Goal: Check status: Check status

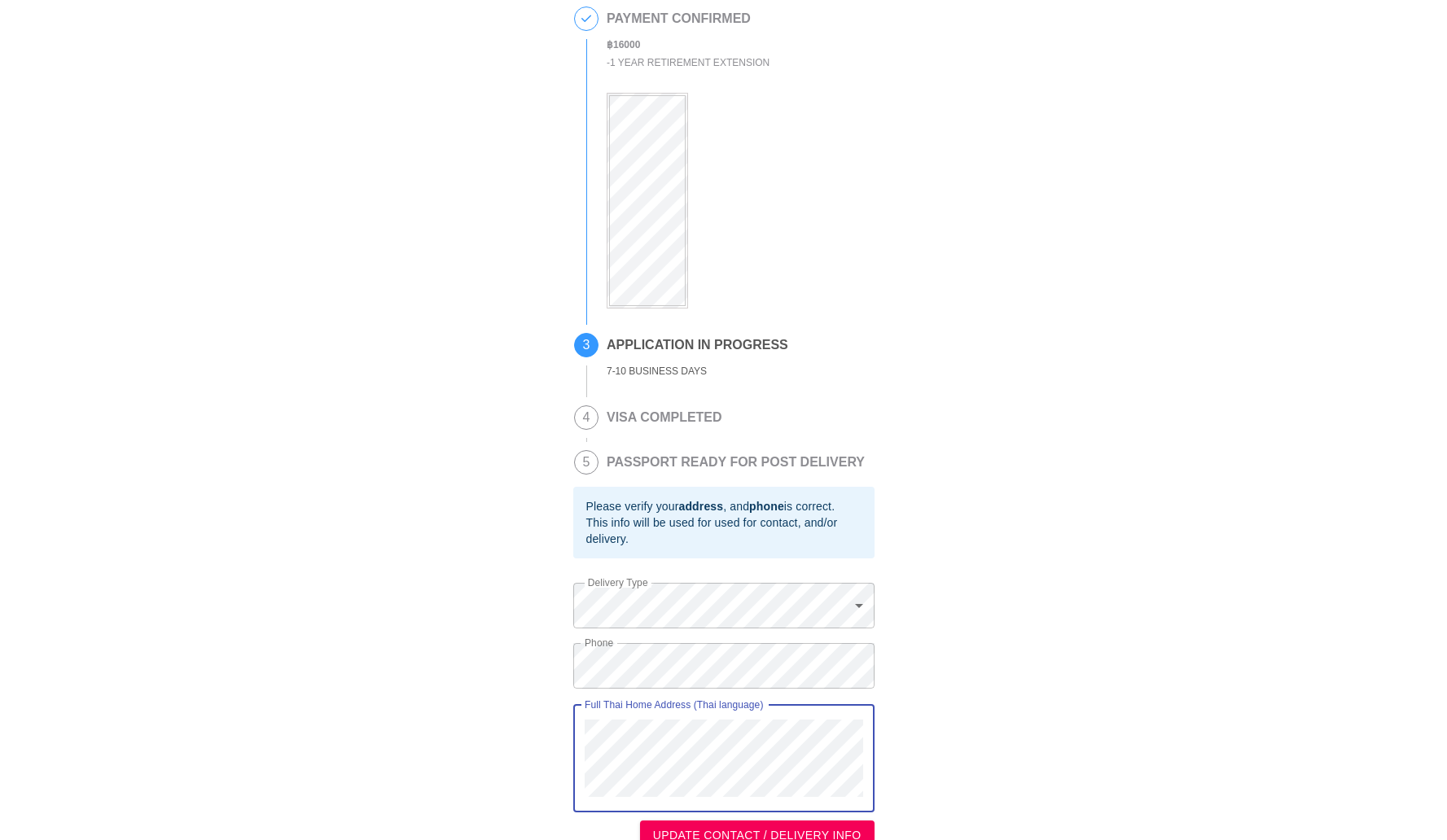
scroll to position [15, 0]
click at [658, 829] on span "UPDATE CONTACT / DELIVERY INFO" at bounding box center [757, 835] width 209 height 20
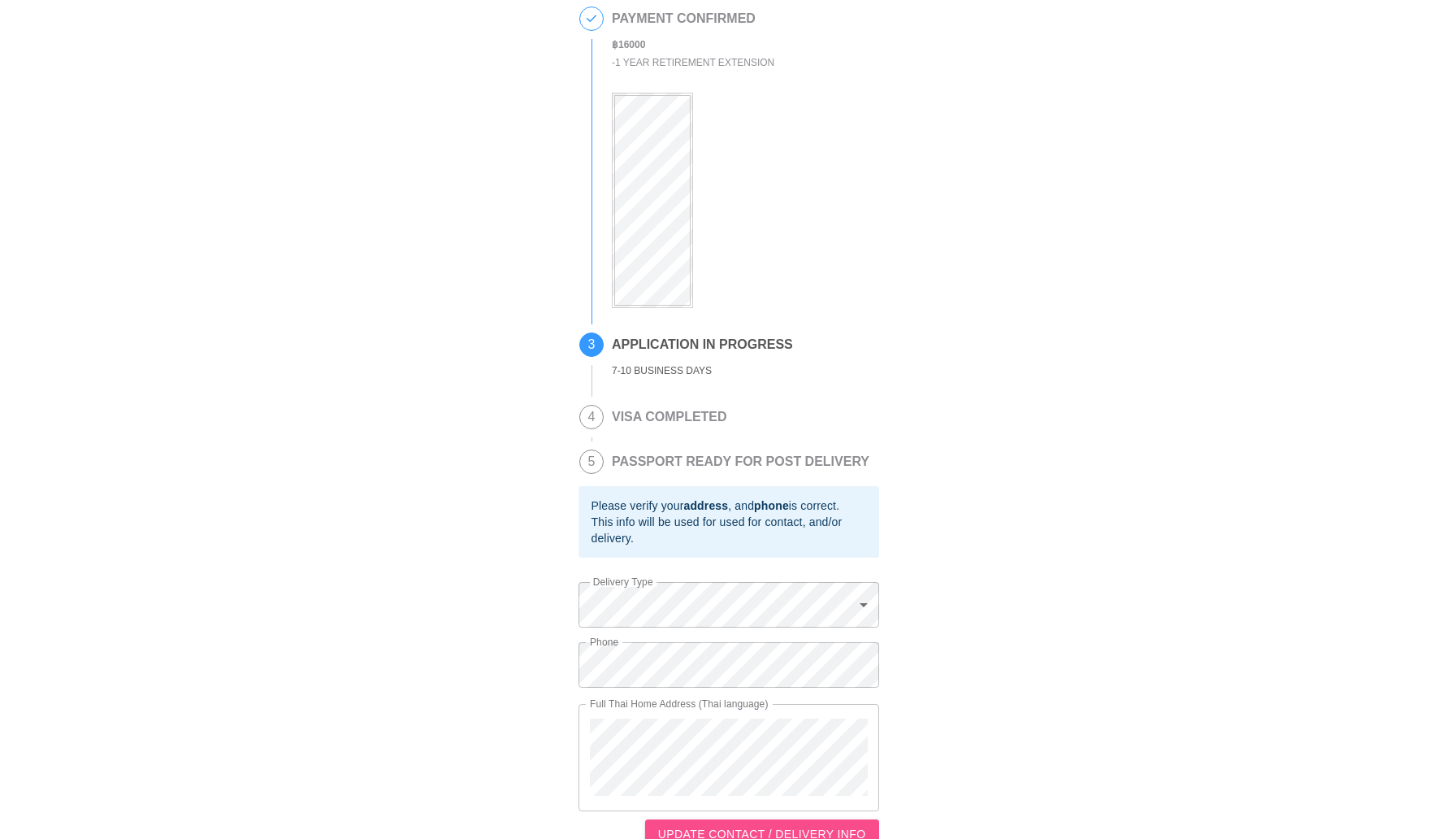
scroll to position [0, 0]
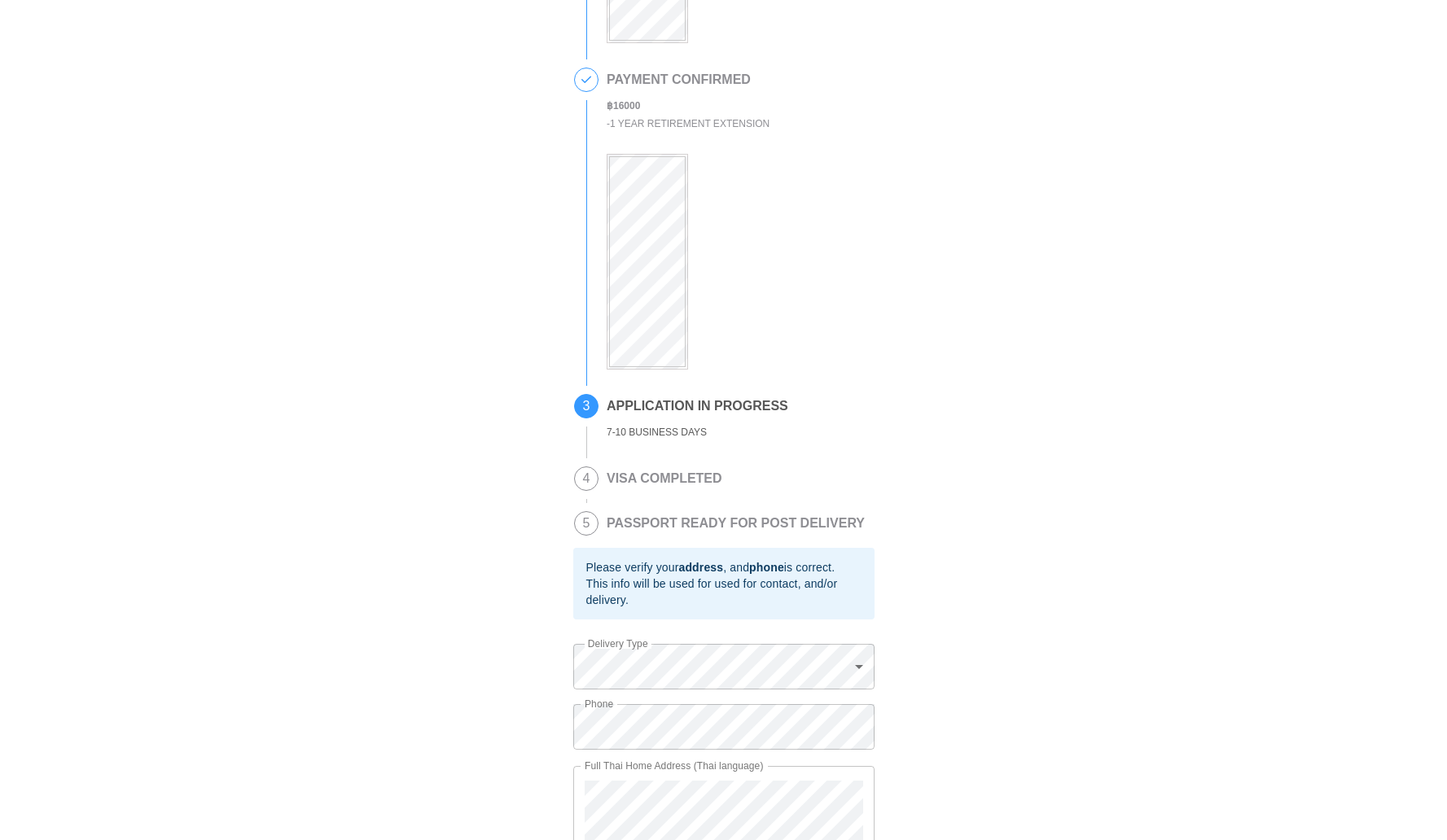
scroll to position [292, 0]
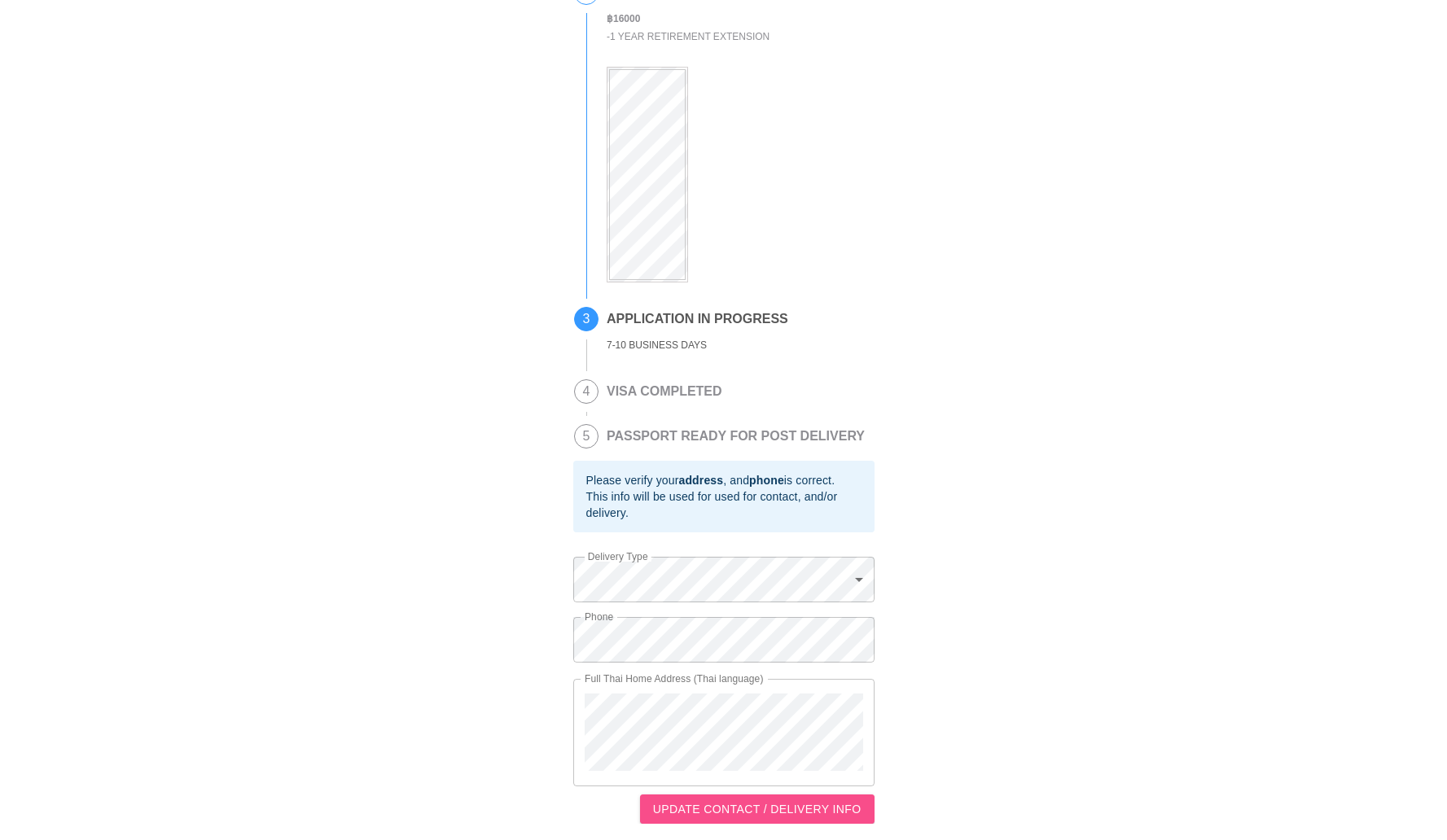
click at [733, 800] on span "UPDATE CONTACT / DELIVERY INFO" at bounding box center [757, 808] width 209 height 20
click at [550, 627] on div "This is a secure link , and your information is safe . 1 PASSPORT RECEIVED [PER…" at bounding box center [724, 276] width 1414 height 1094
